Goal: Task Accomplishment & Management: Complete application form

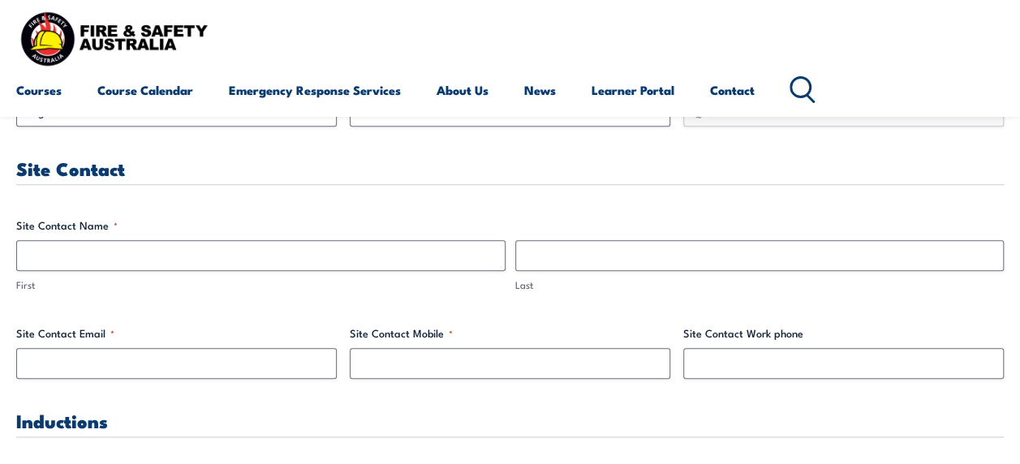
scroll to position [730, 0]
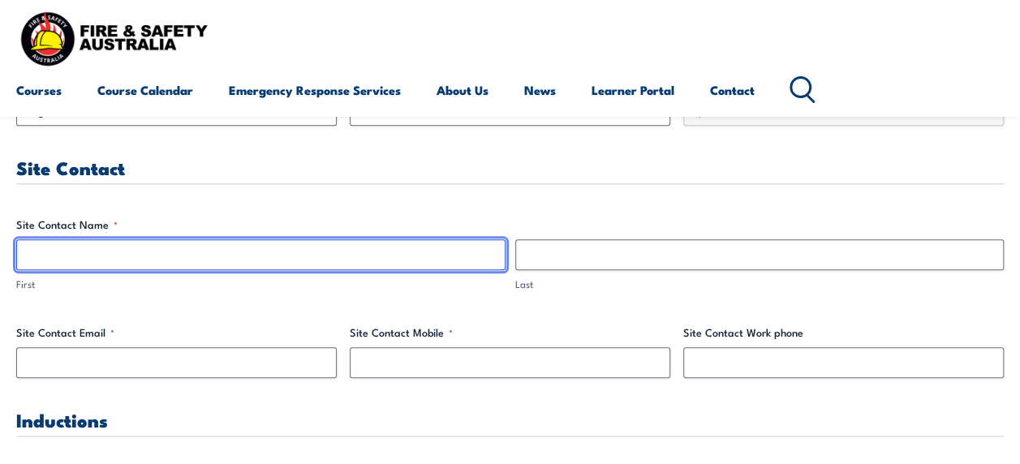
click at [428, 247] on input "First" at bounding box center [260, 254] width 489 height 31
type input "[PERSON_NAME]"
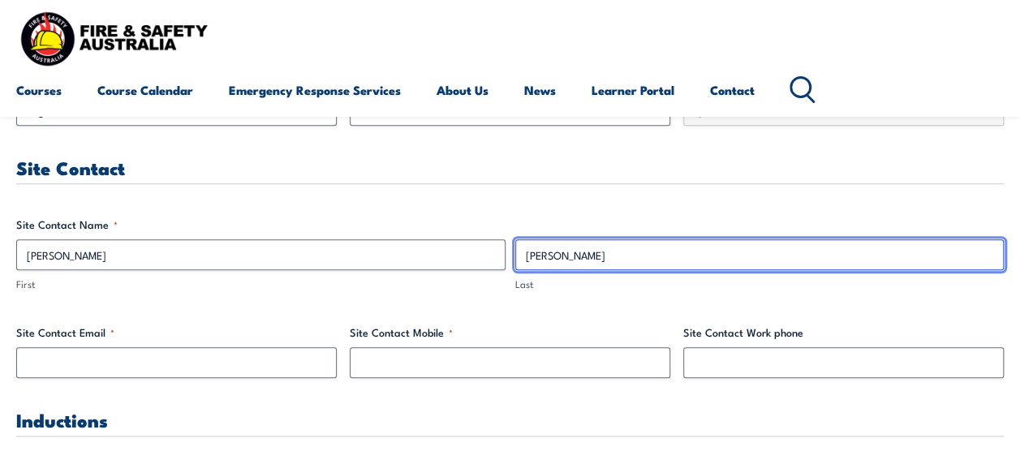
type input "[PERSON_NAME]"
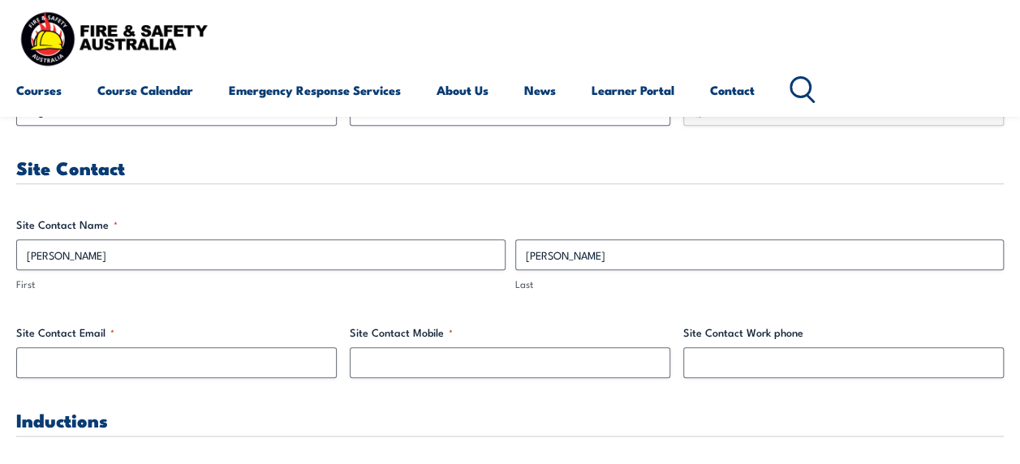
click at [228, 343] on div "Site Contact Email *" at bounding box center [176, 351] width 320 height 54
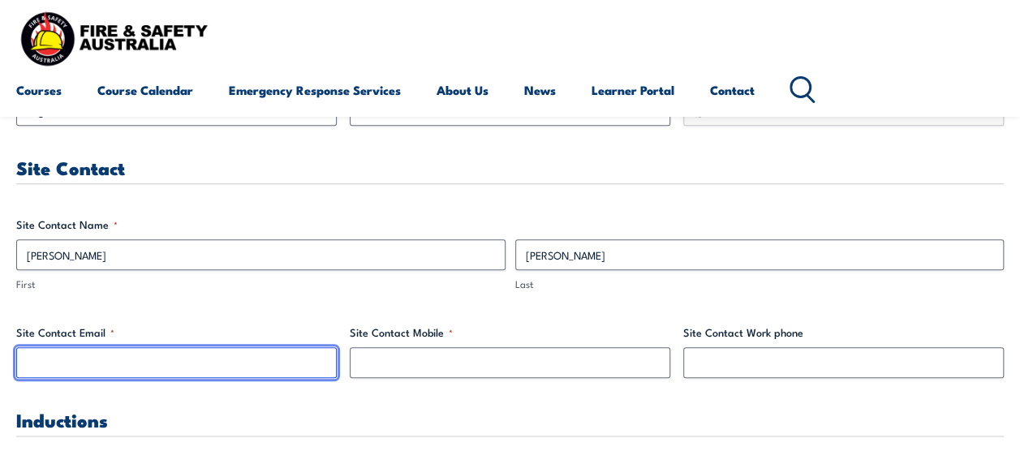
click at [217, 363] on input "Site Contact Email *" at bounding box center [176, 362] width 320 height 31
type input "[PERSON_NAME][EMAIL_ADDRESS][PERSON_NAME][DOMAIN_NAME]"
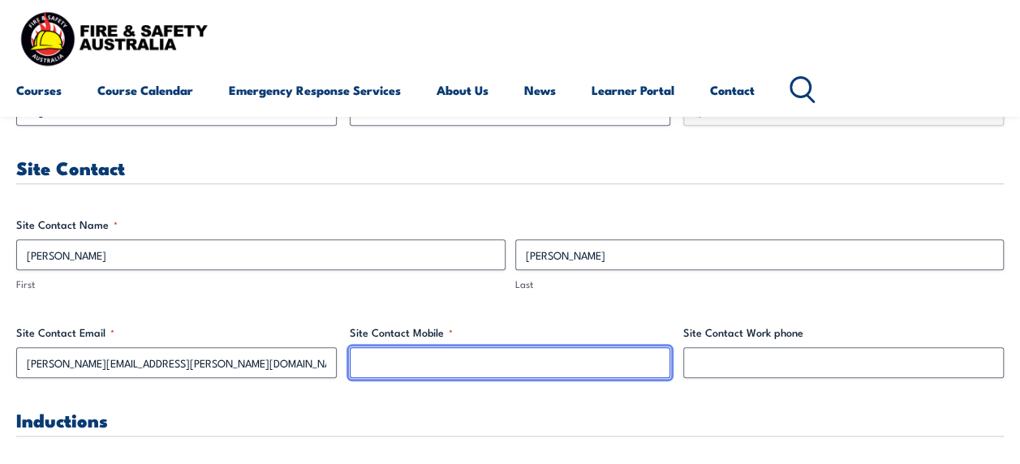
click at [419, 360] on input "Site Contact Mobile *" at bounding box center [510, 362] width 320 height 31
type input "0400709916"
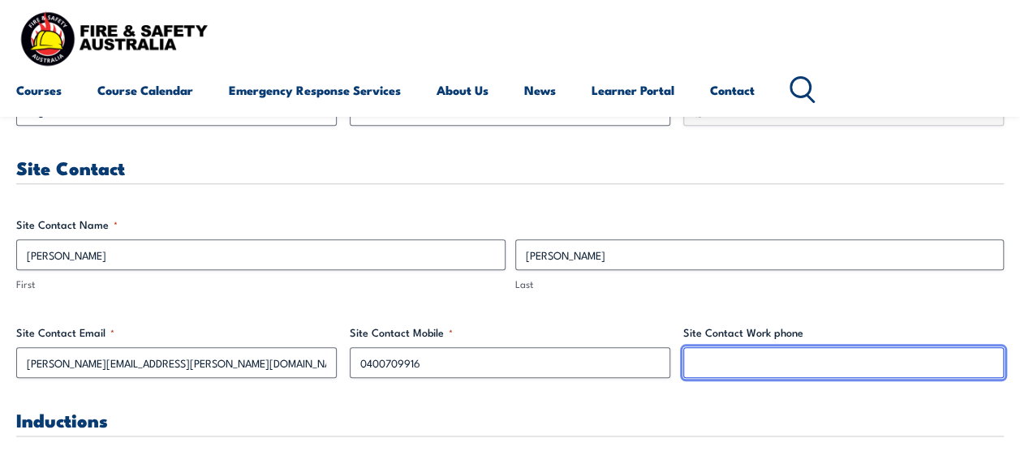
click at [782, 362] on input "Site Contact Work phone" at bounding box center [843, 362] width 320 height 31
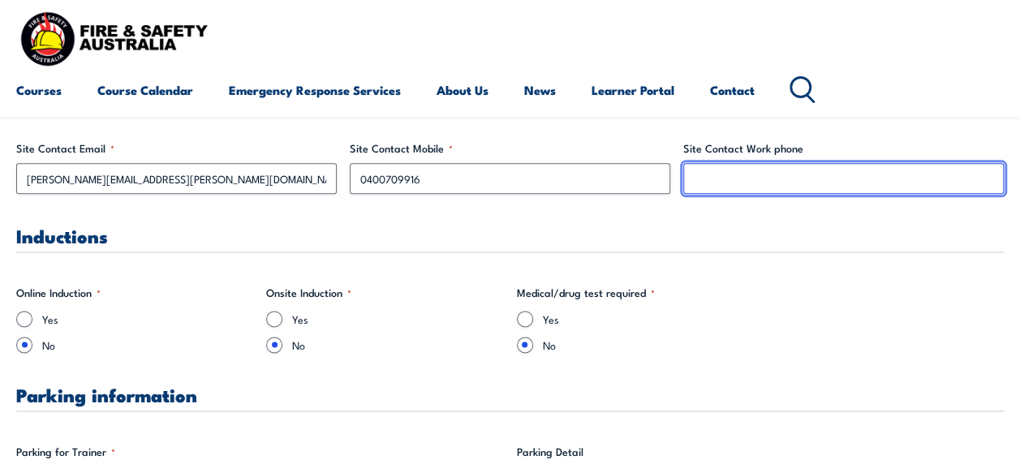
scroll to position [973, 0]
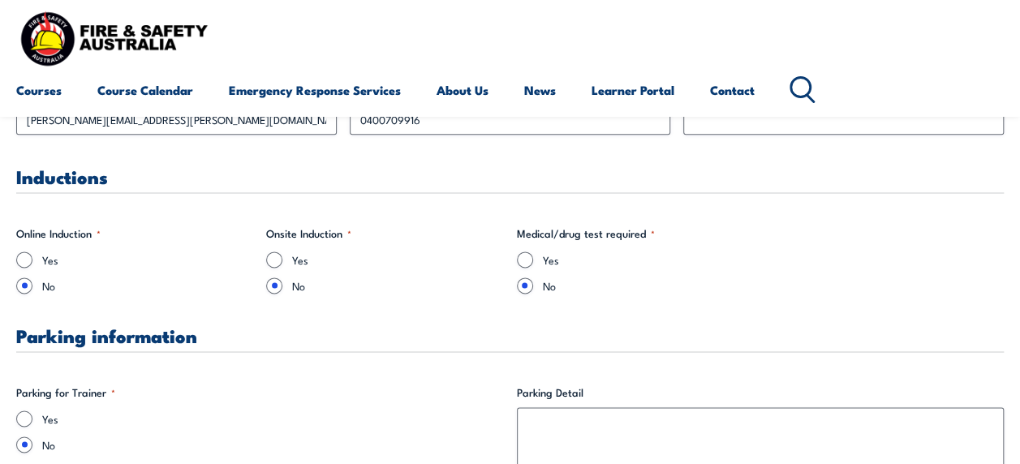
click at [26, 417] on input "Yes" at bounding box center [24, 418] width 16 height 16
radio input "true"
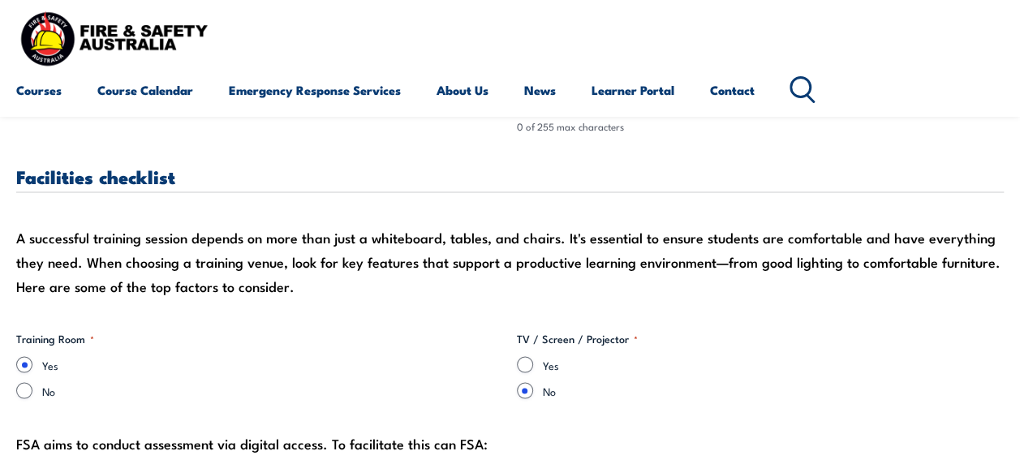
scroll to position [1438, 0]
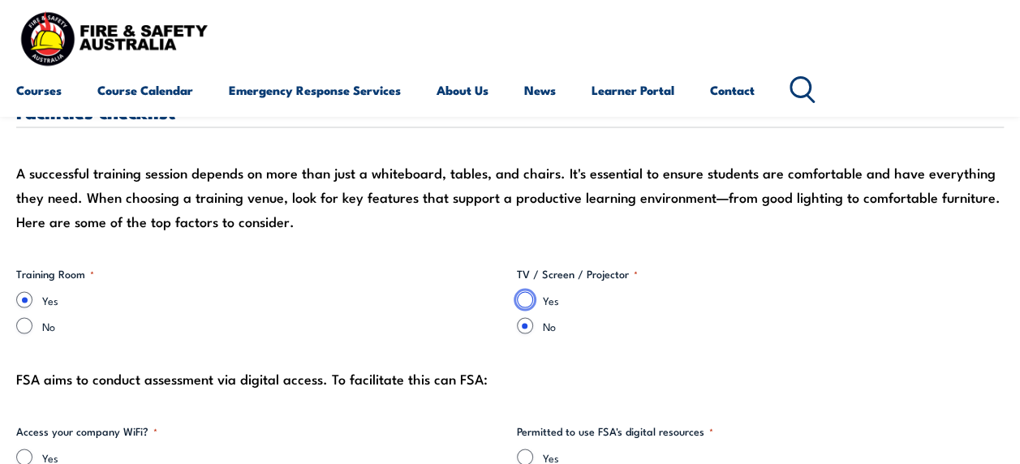
click at [521, 299] on input "Yes" at bounding box center [525, 299] width 16 height 16
radio input "true"
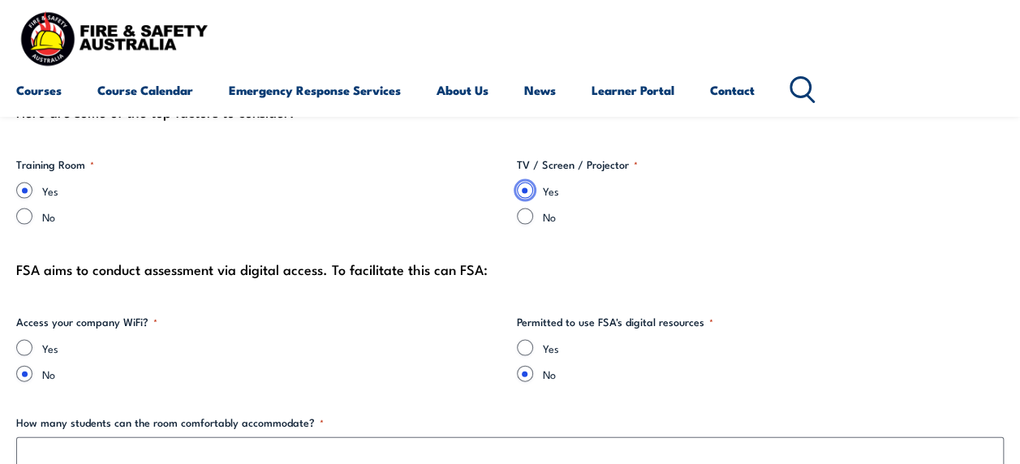
scroll to position [1622, 0]
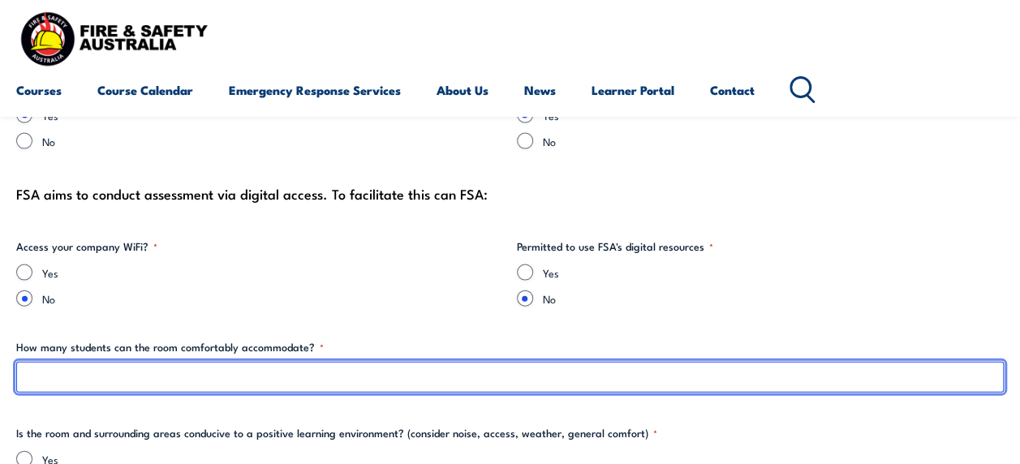
click at [391, 367] on input "How many students can the room comfortably accommodate? *" at bounding box center [509, 377] width 987 height 31
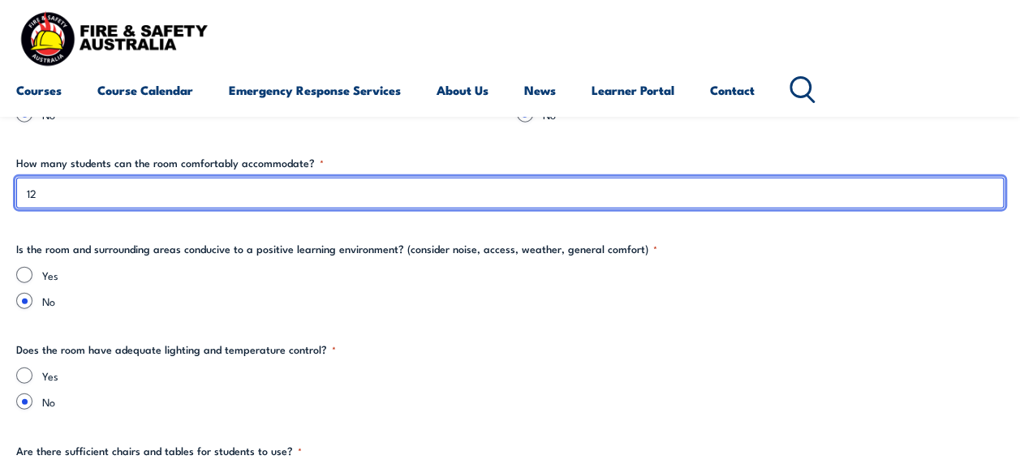
scroll to position [1850, 0]
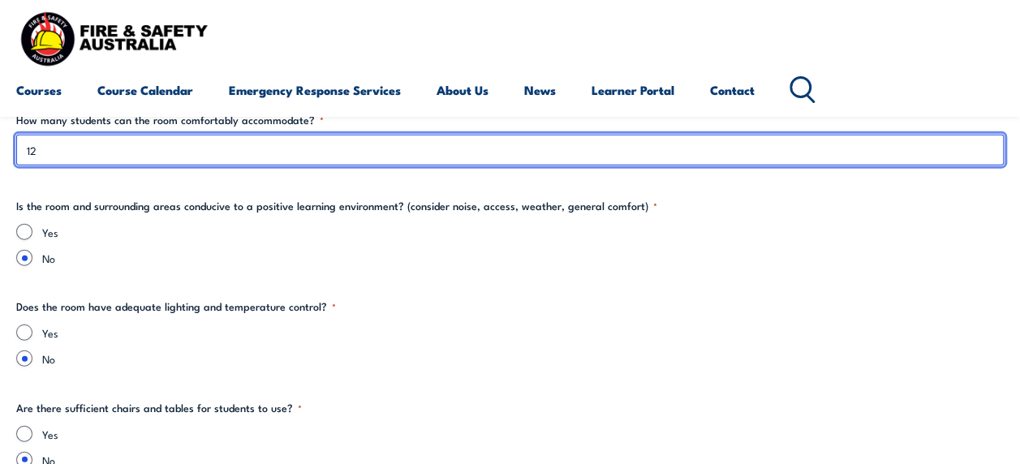
type input "12"
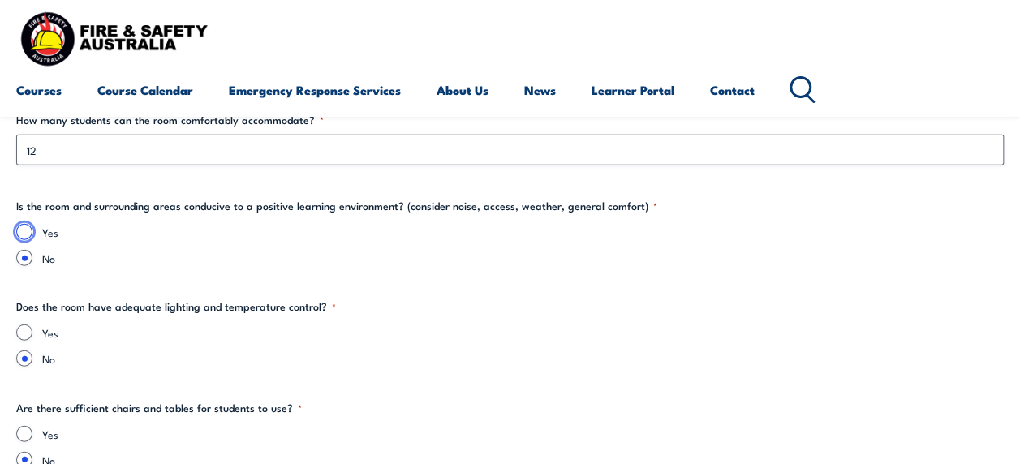
click at [24, 231] on input "Yes" at bounding box center [24, 232] width 16 height 16
radio input "true"
click at [22, 333] on input "Yes" at bounding box center [24, 332] width 16 height 16
radio input "true"
click at [27, 430] on input "Yes" at bounding box center [24, 434] width 16 height 16
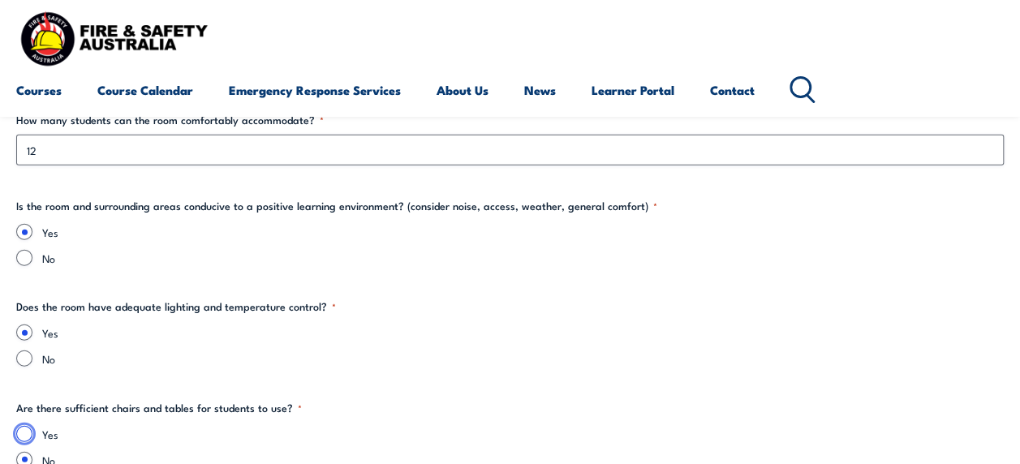
radio input "true"
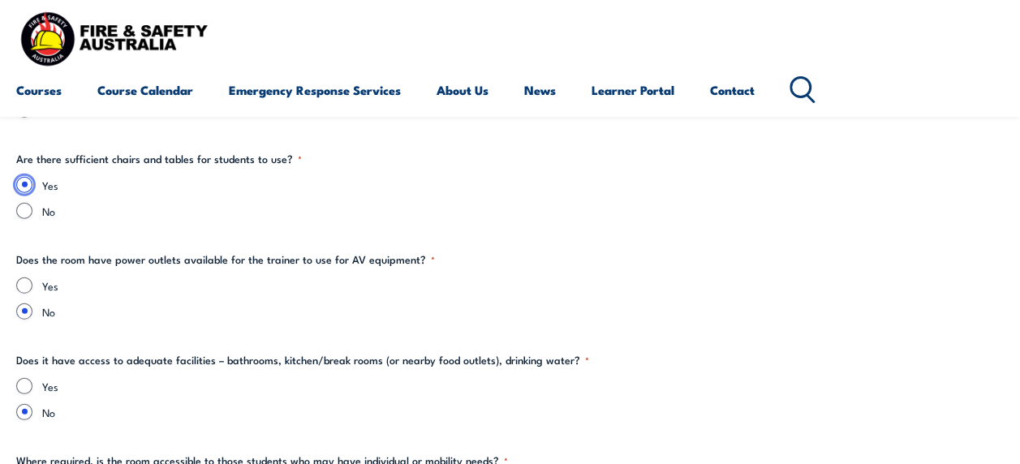
scroll to position [2153, 0]
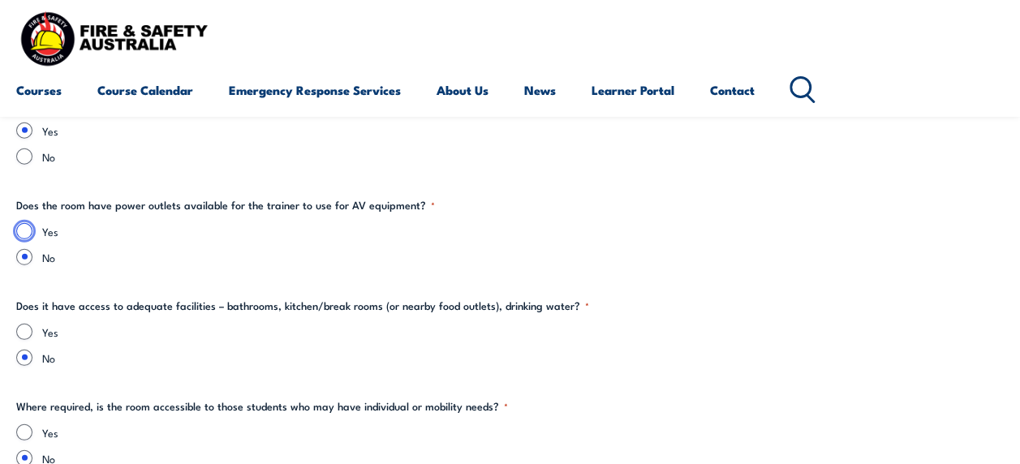
click at [24, 227] on input "Yes" at bounding box center [24, 231] width 16 height 16
radio input "true"
click at [27, 324] on input "Yes" at bounding box center [24, 332] width 16 height 16
radio input "true"
click at [26, 429] on input "Yes" at bounding box center [24, 432] width 16 height 16
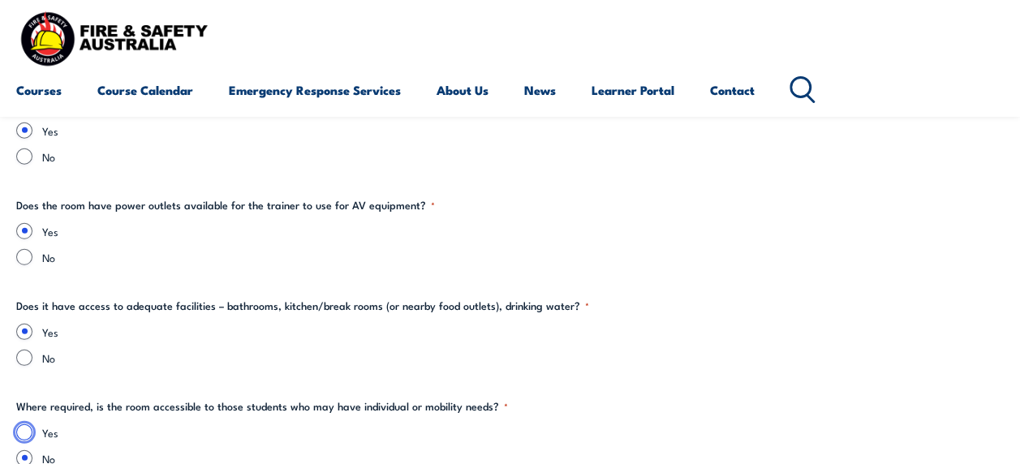
radio input "true"
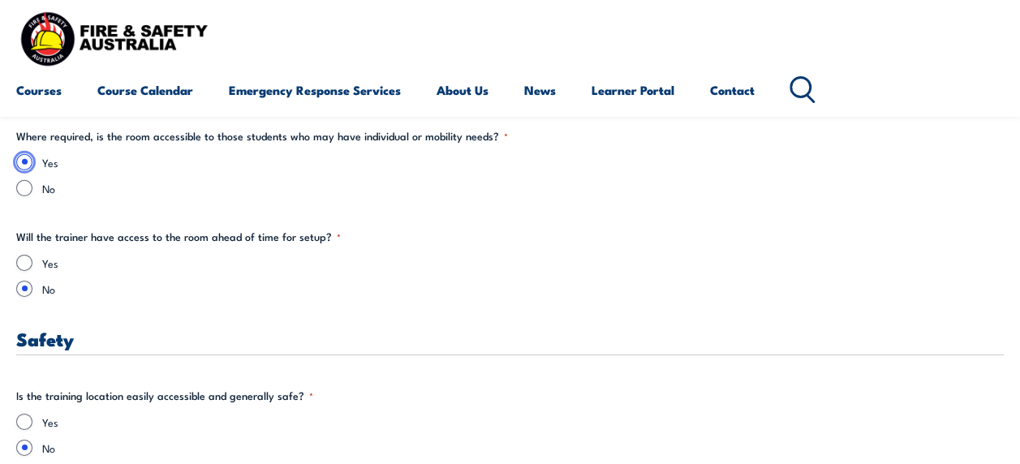
scroll to position [2488, 0]
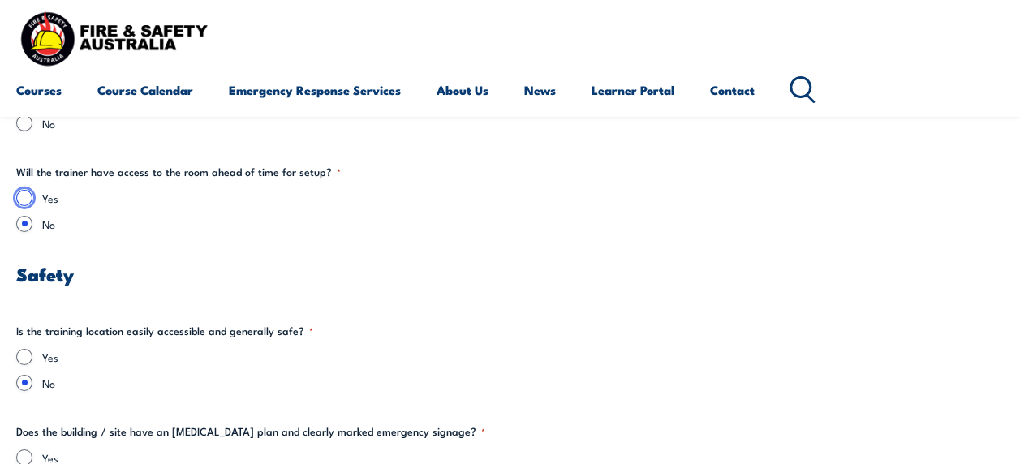
click at [26, 199] on input "Yes" at bounding box center [24, 198] width 16 height 16
radio input "true"
click at [25, 352] on input "Yes" at bounding box center [24, 357] width 16 height 16
radio input "true"
click at [24, 453] on input "Yes" at bounding box center [24, 457] width 16 height 16
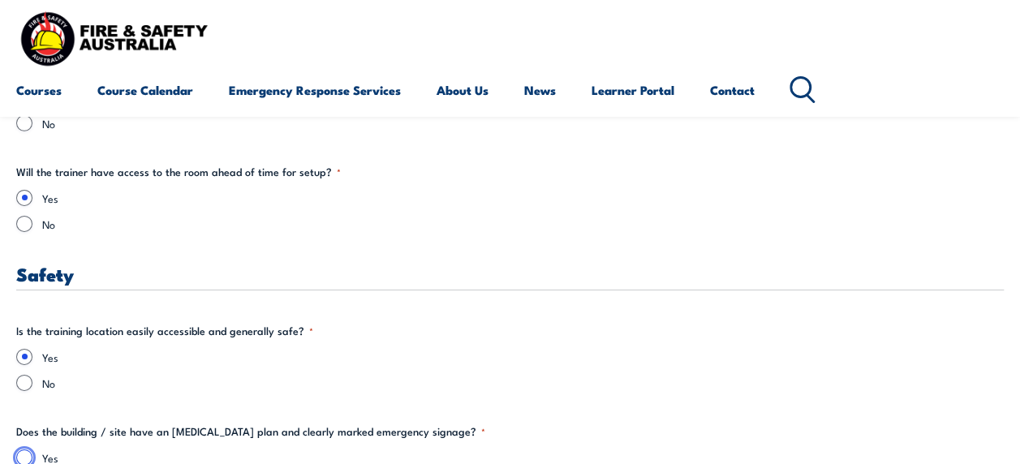
radio input "true"
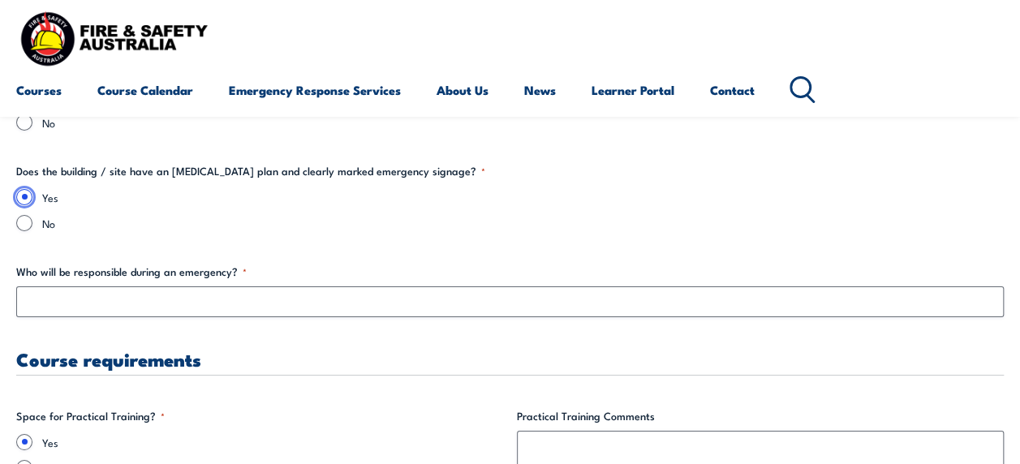
scroll to position [2791, 0]
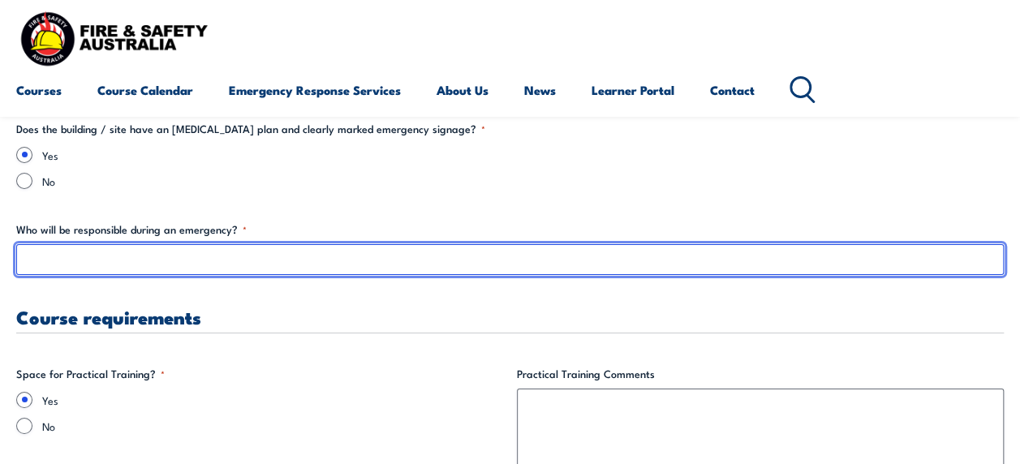
click at [419, 259] on input "Who will be responsible during an emergency? *" at bounding box center [509, 259] width 987 height 31
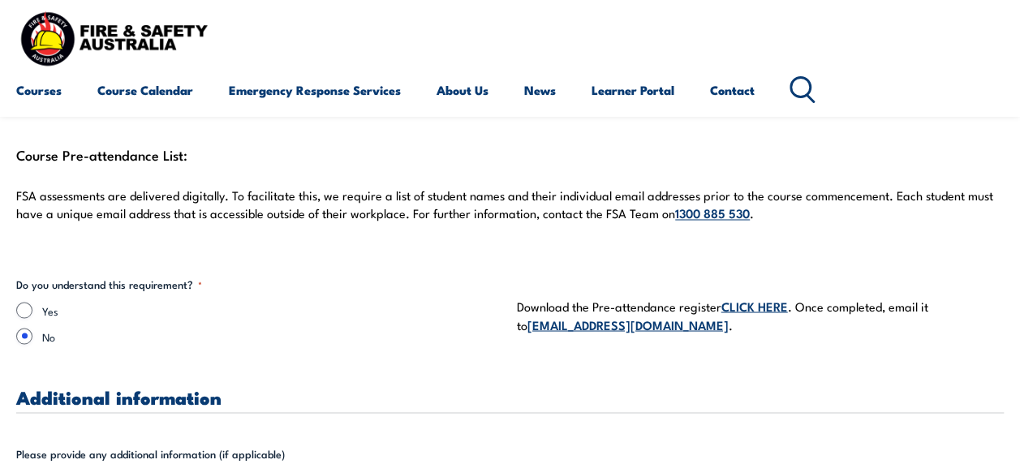
scroll to position [4381, 0]
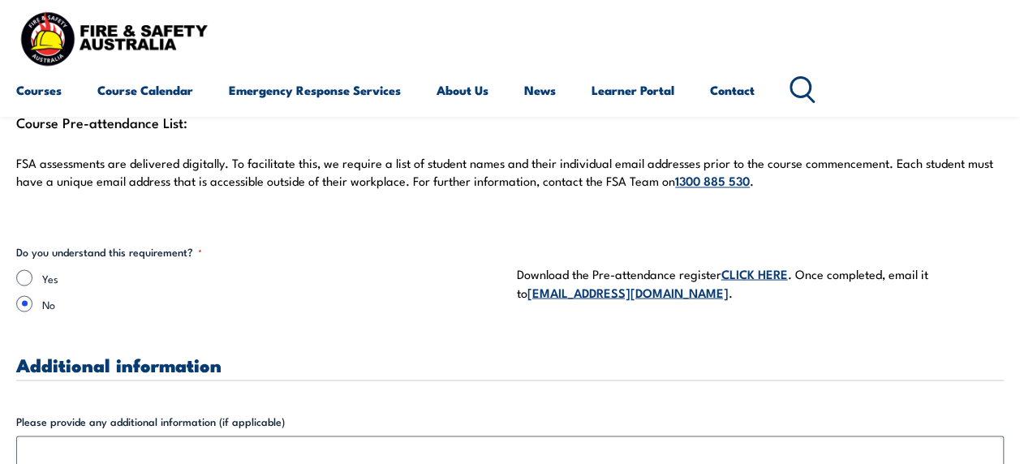
type input "fire wardens"
click at [20, 277] on input "Yes" at bounding box center [24, 277] width 16 height 16
radio input "true"
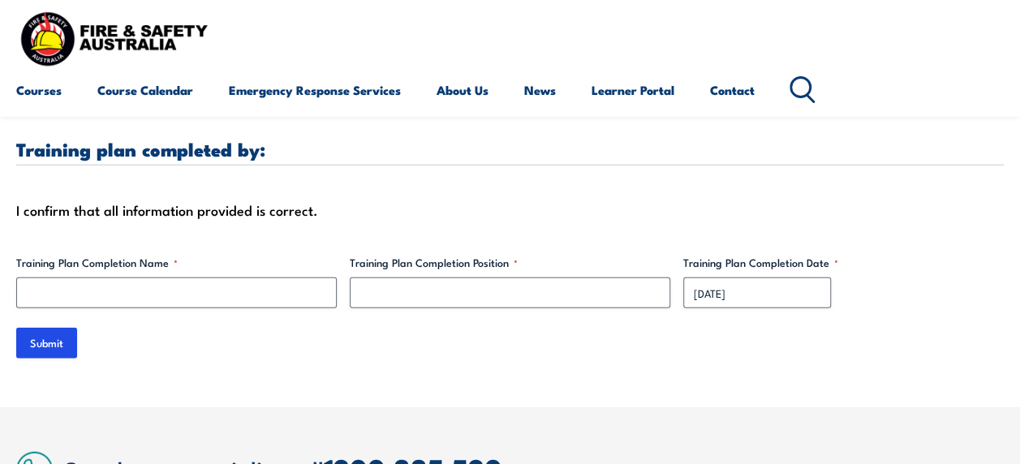
scroll to position [4953, 0]
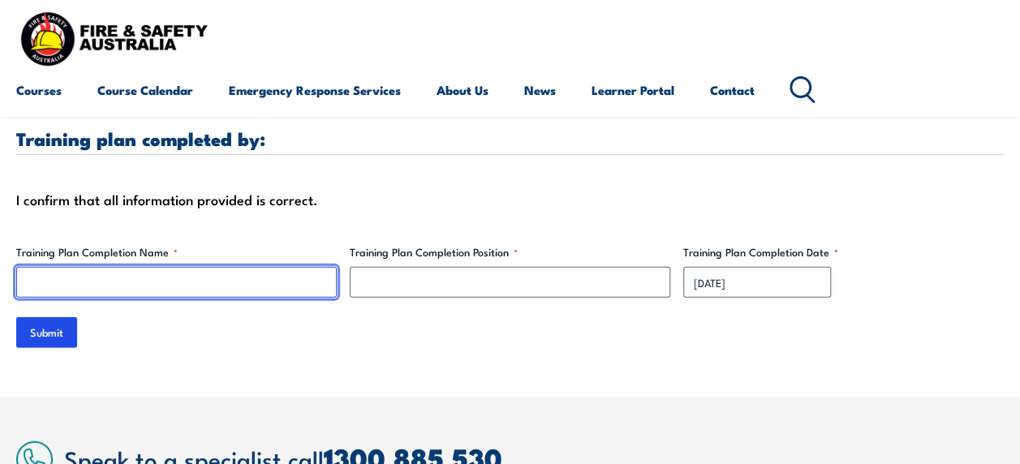
click at [178, 271] on input "Training Plan Completion Name *" at bounding box center [176, 282] width 320 height 31
type input "[PERSON_NAME]"
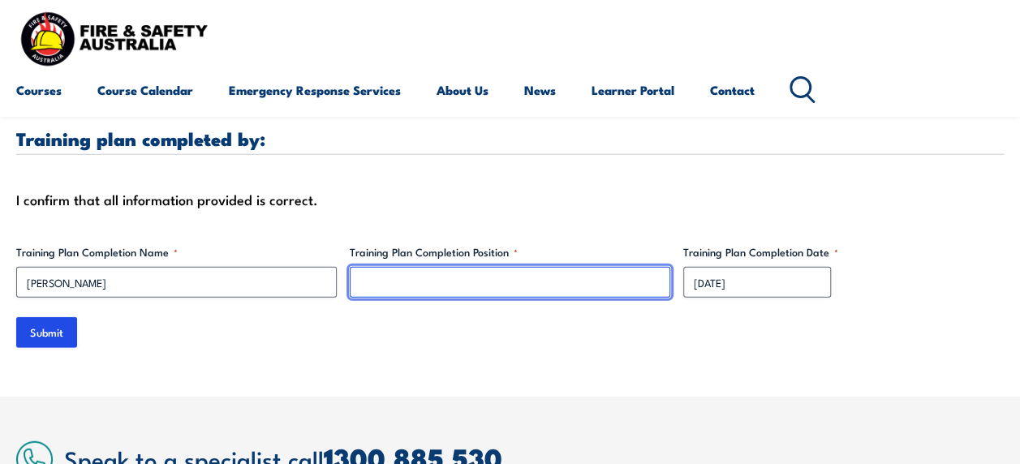
type input "r"
type input "Training Coordinator"
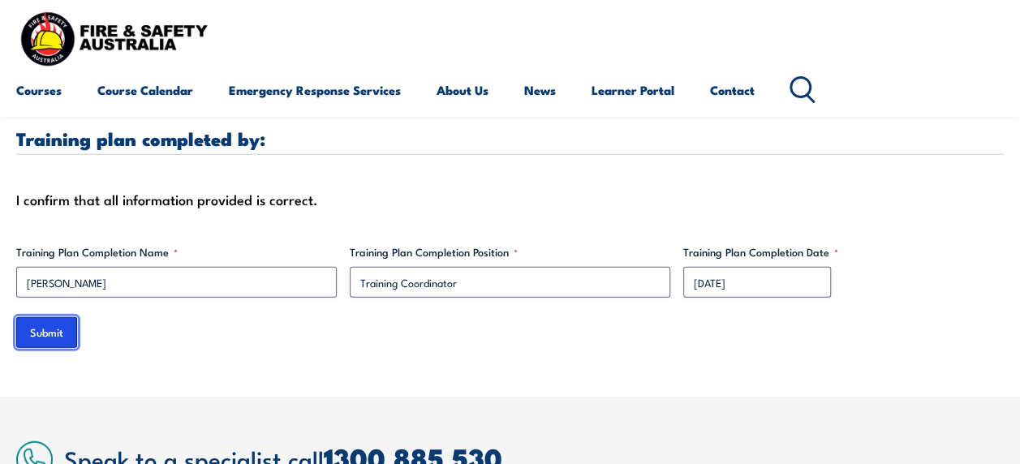
click at [54, 317] on input "Submit" at bounding box center [46, 332] width 61 height 31
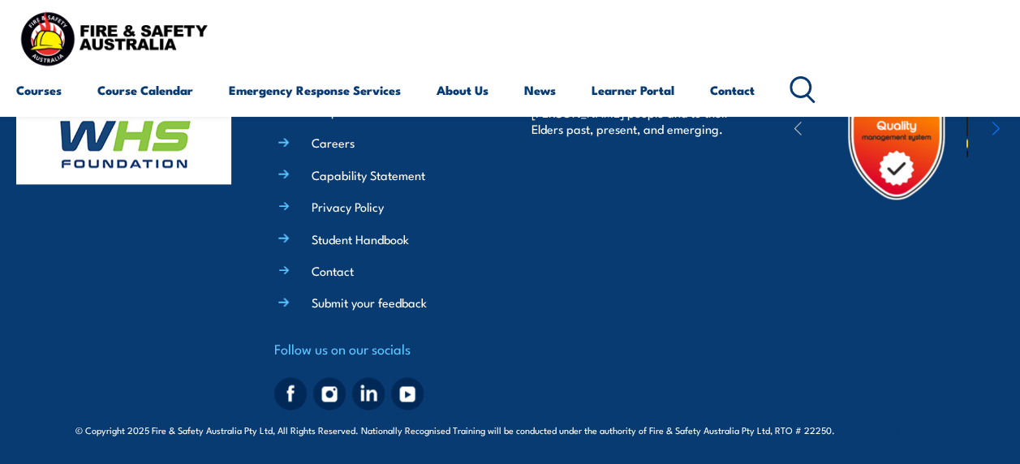
scroll to position [0, 0]
